Goal: Task Accomplishment & Management: Manage account settings

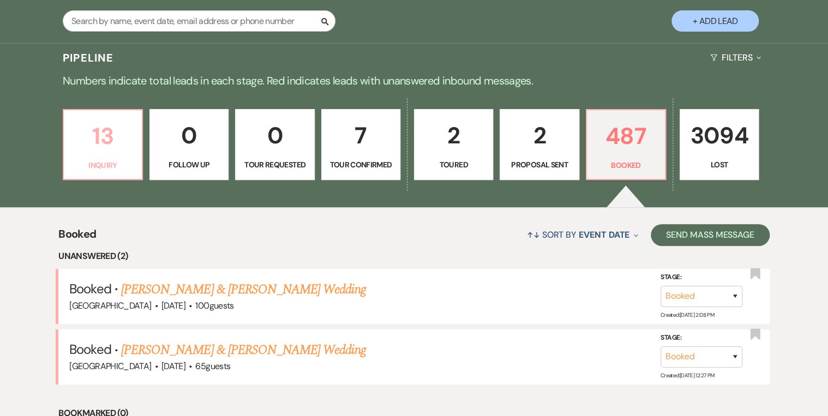
click at [121, 160] on p "Inquiry" at bounding box center [102, 165] width 65 height 12
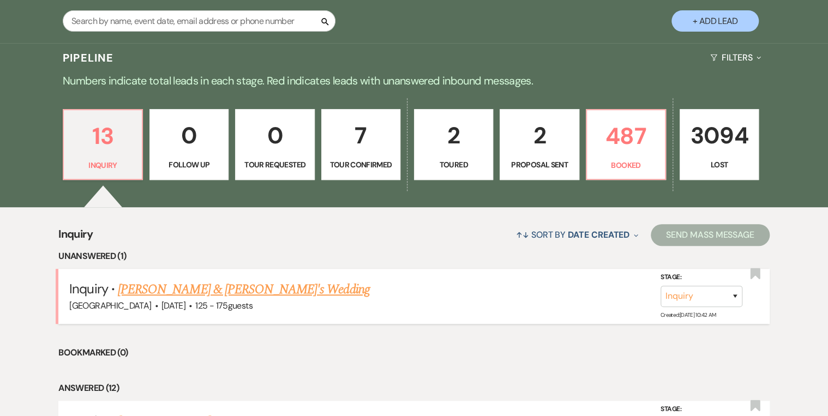
click at [247, 291] on link "[PERSON_NAME] & [PERSON_NAME]'s Wedding" at bounding box center [244, 290] width 252 height 20
select select "3"
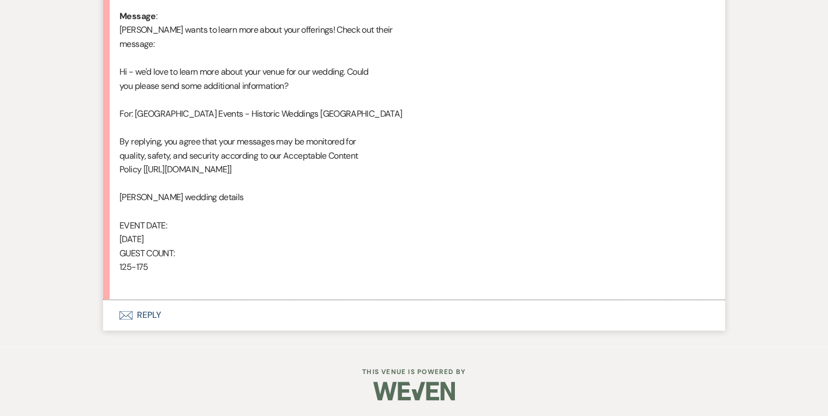
click at [140, 314] on button "Envelope Reply" at bounding box center [414, 315] width 622 height 31
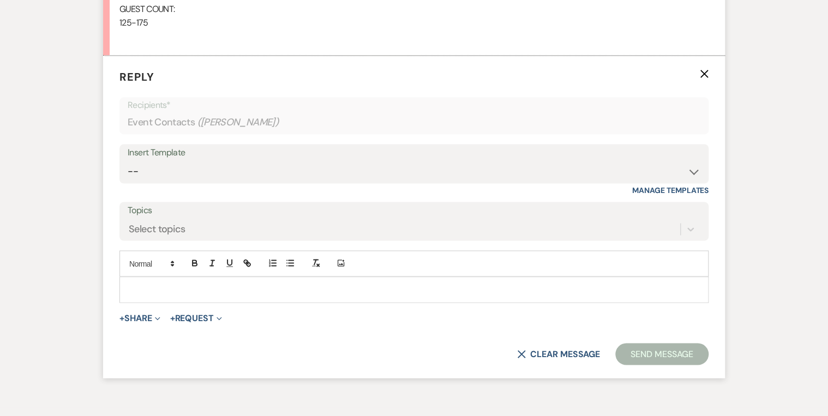
scroll to position [823, 0]
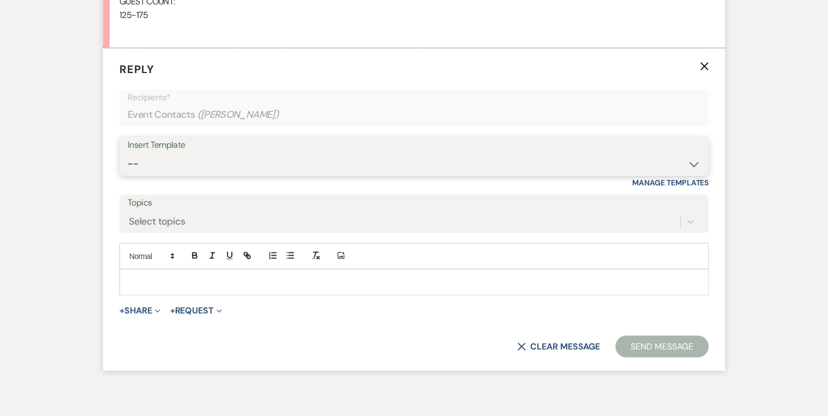
click at [192, 155] on select "-- Weven Planning Portal Introduction (Booked Events) Private Party Inquiry Res…" at bounding box center [414, 163] width 572 height 21
select select "5376"
click at [128, 153] on select "-- Weven Planning Portal Introduction (Booked Events) Private Party Inquiry Res…" at bounding box center [414, 163] width 572 height 21
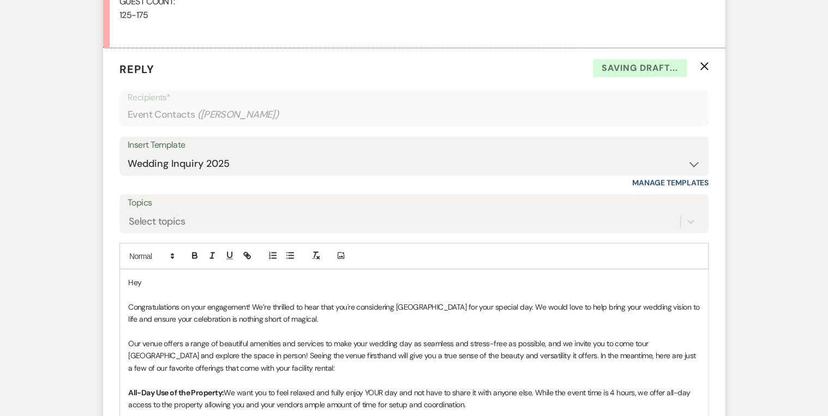
click at [179, 286] on p "Hey" at bounding box center [413, 282] width 571 height 12
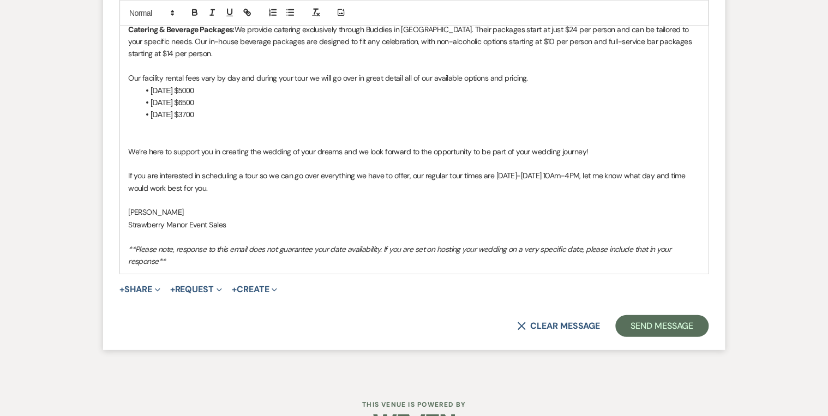
scroll to position [1315, 0]
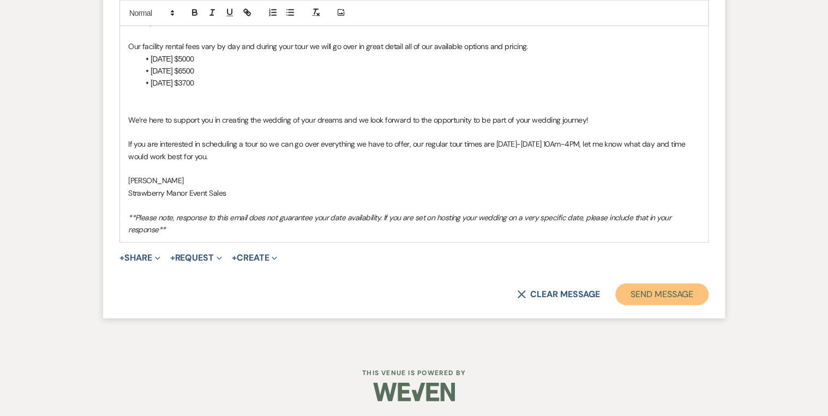
click at [665, 297] on button "Send Message" at bounding box center [661, 295] width 93 height 22
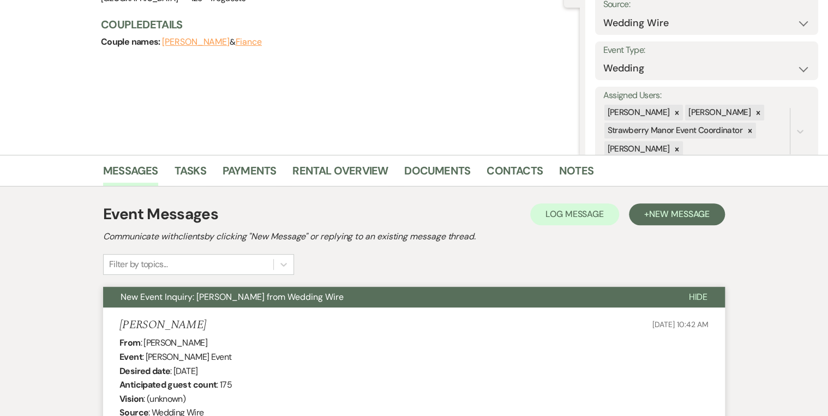
scroll to position [0, 0]
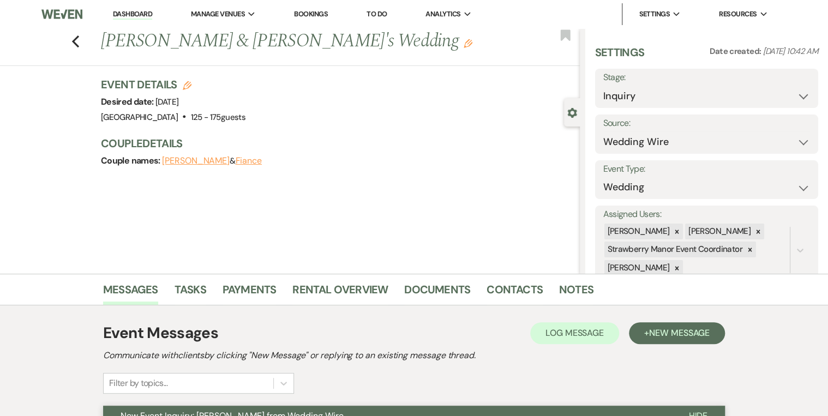
click at [144, 16] on link "Dashboard" at bounding box center [132, 14] width 39 height 10
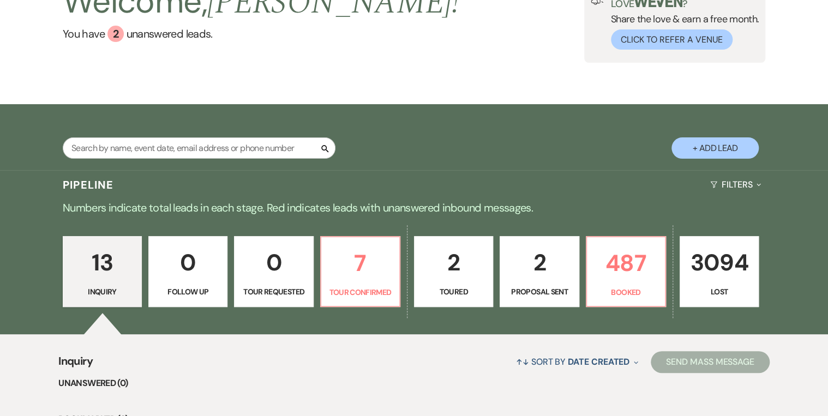
scroll to position [174, 0]
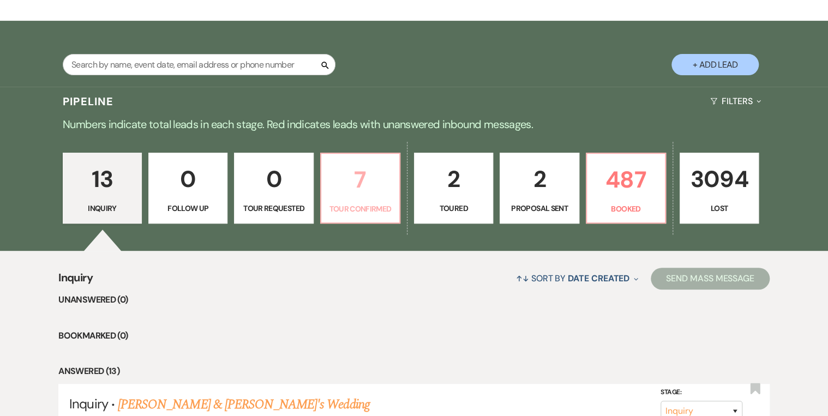
click at [379, 191] on p "7" at bounding box center [360, 179] width 65 height 37
select select "4"
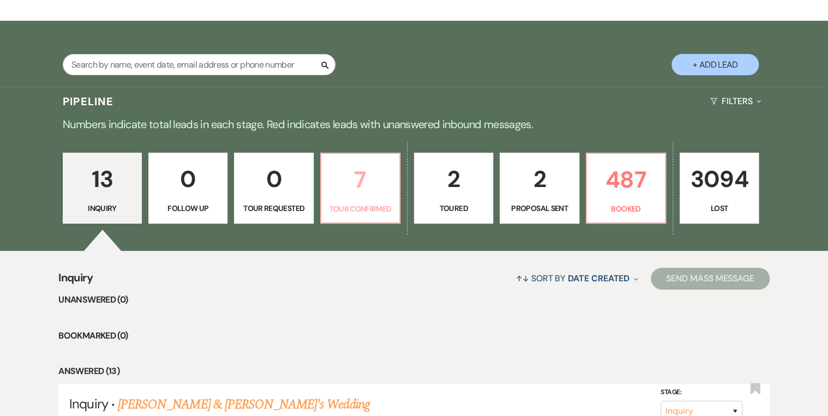
select select "4"
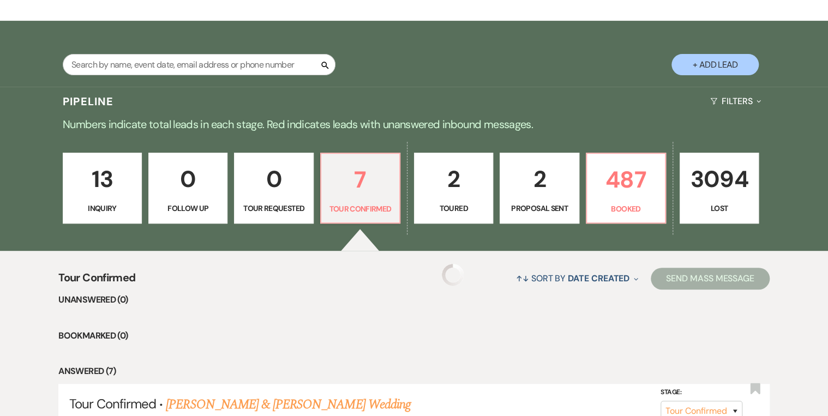
select select "4"
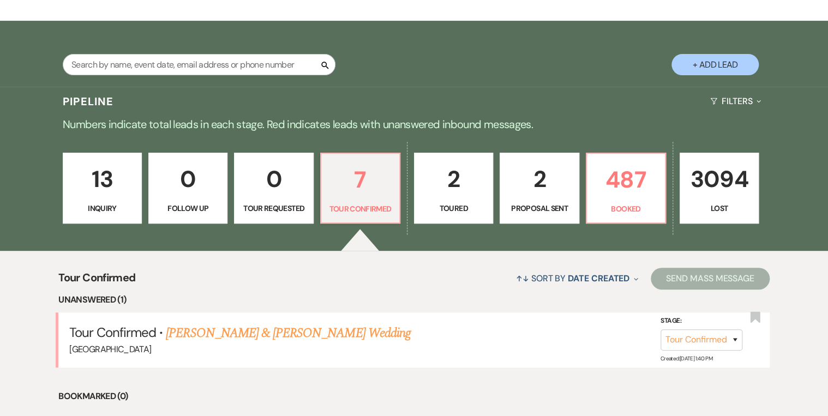
scroll to position [305, 0]
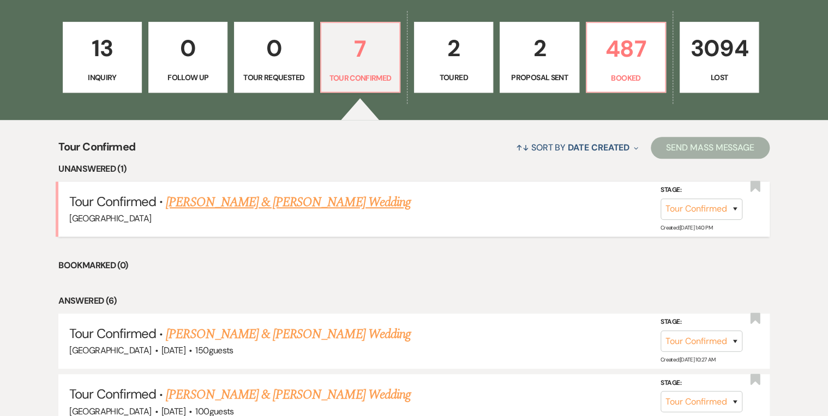
click at [260, 197] on link "[PERSON_NAME] & [PERSON_NAME] Wedding" at bounding box center [288, 202] width 244 height 20
select select "4"
select select "5"
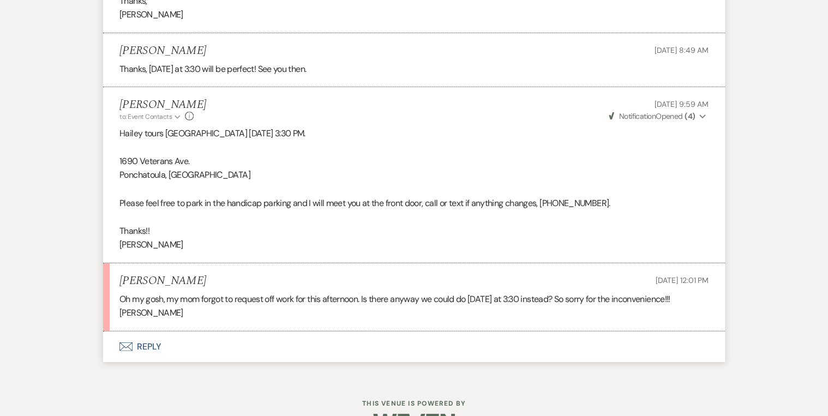
scroll to position [1429, 0]
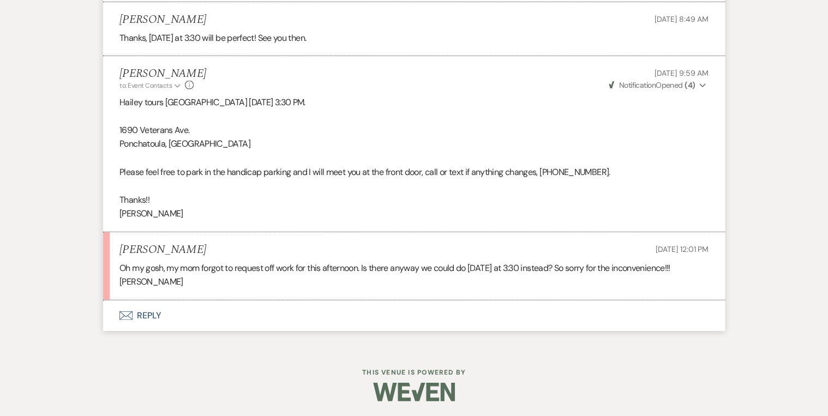
click at [152, 313] on button "Envelope Reply" at bounding box center [414, 315] width 622 height 31
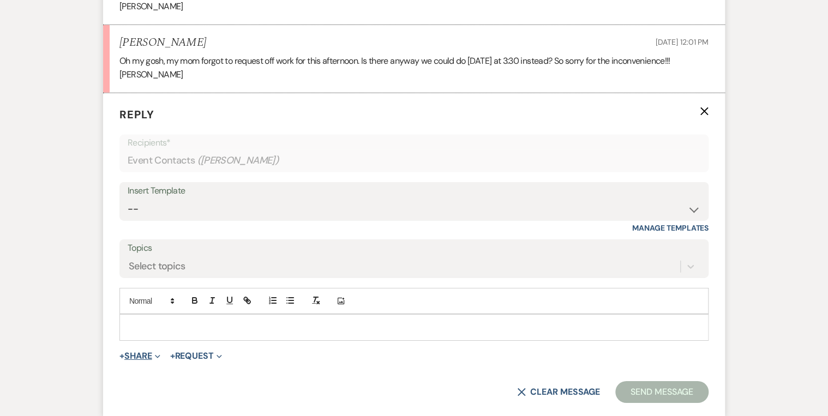
scroll to position [1681, 0]
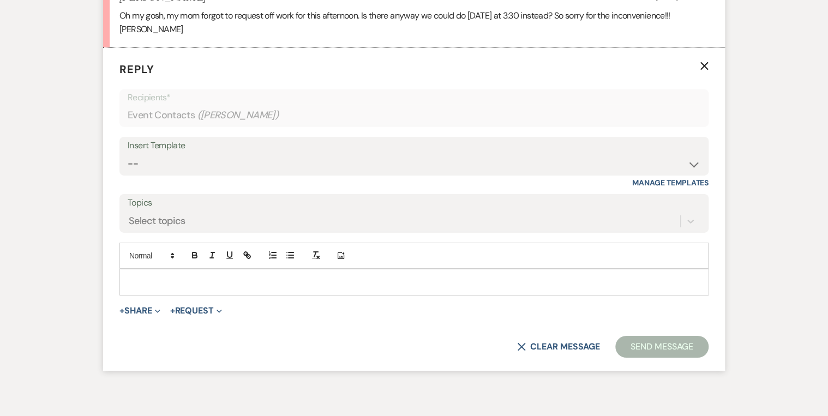
click at [155, 284] on p at bounding box center [413, 282] width 571 height 12
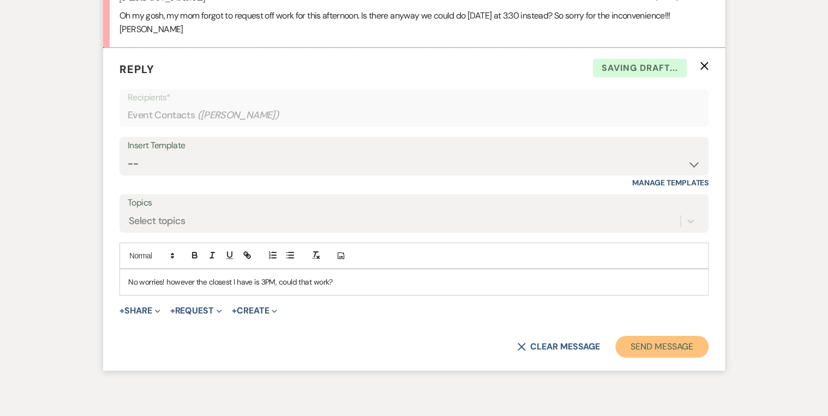
click at [655, 340] on button "Send Message" at bounding box center [661, 347] width 93 height 22
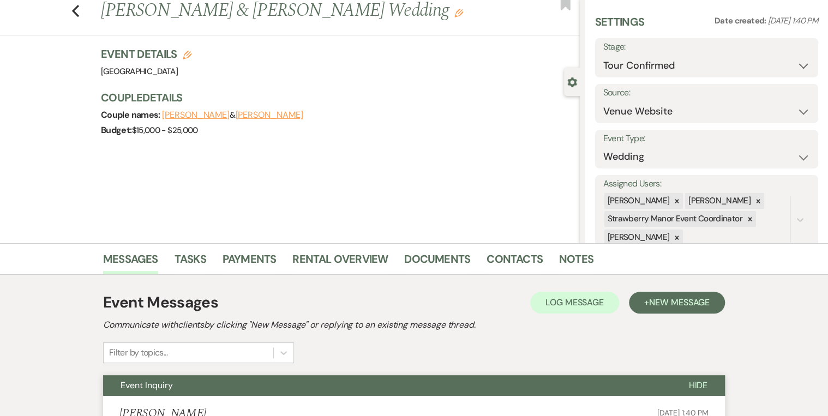
scroll to position [0, 0]
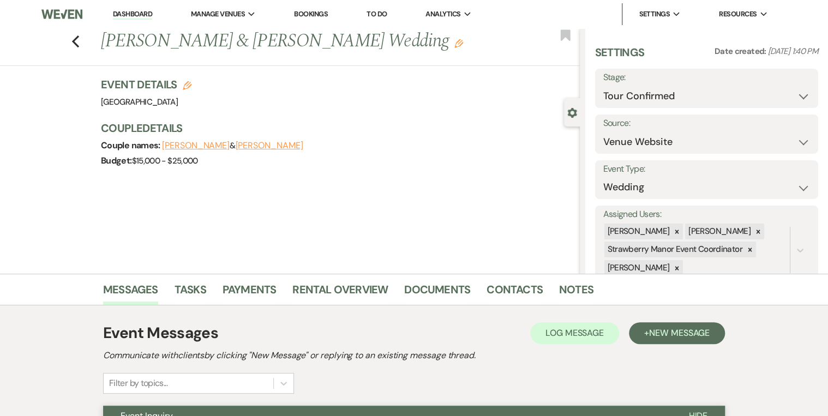
click at [138, 11] on link "Dashboard" at bounding box center [132, 14] width 39 height 10
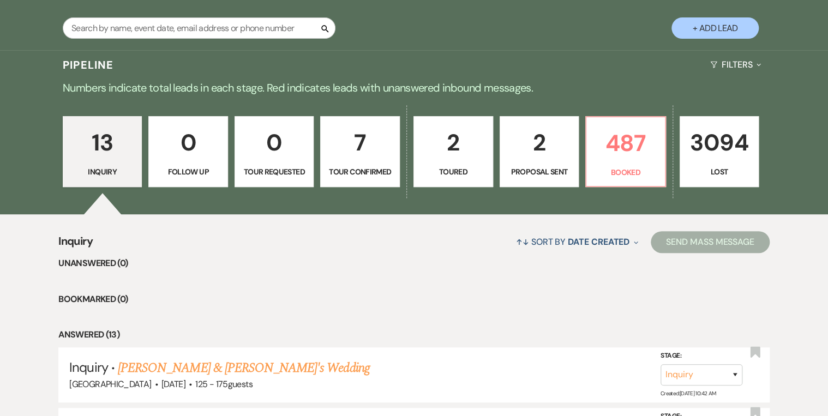
scroll to position [349, 0]
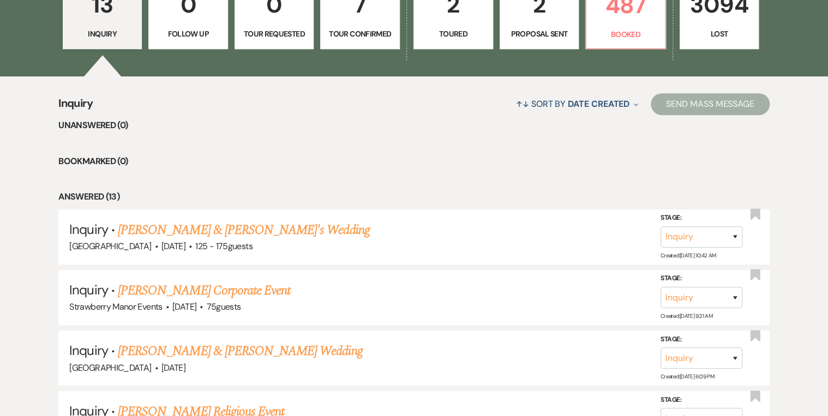
click at [343, 29] on p "Tour Confirmed" at bounding box center [359, 34] width 65 height 12
select select "4"
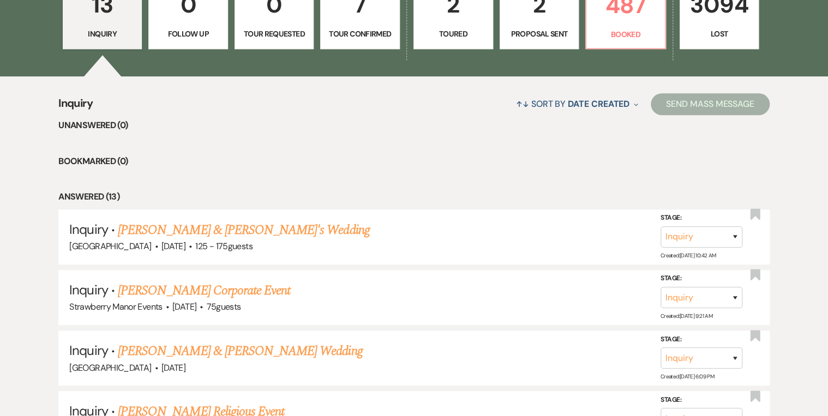
select select "4"
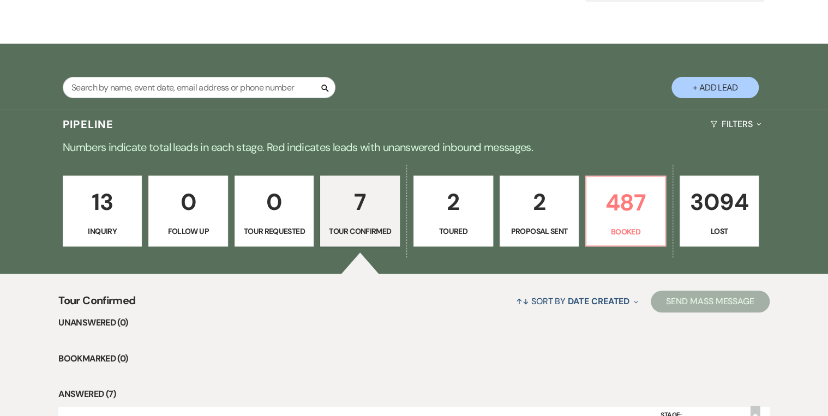
scroll to position [87, 0]
